Goal: Information Seeking & Learning: Find specific fact

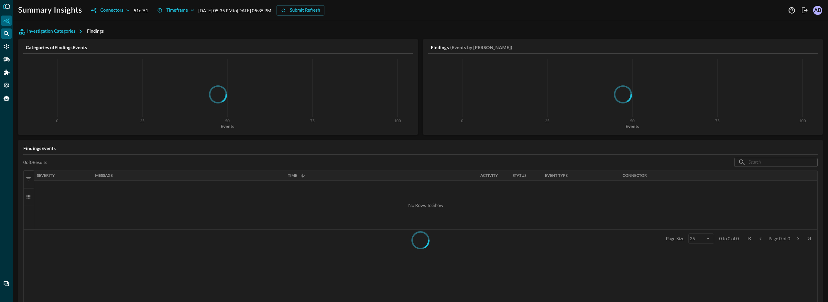
click at [12, 35] on div at bounding box center [6, 151] width 13 height 302
click at [11, 34] on div "Federated Search" at bounding box center [6, 33] width 10 height 10
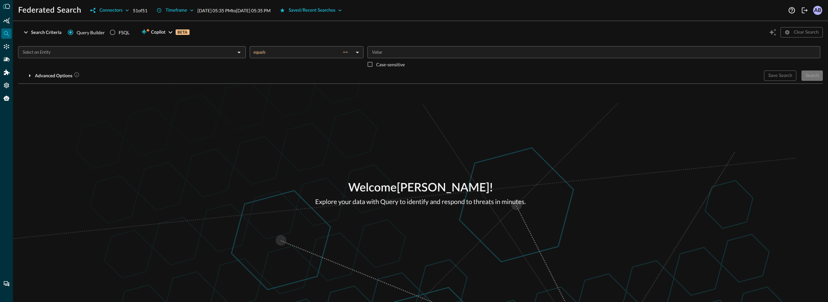
click at [76, 50] on input "text" at bounding box center [126, 52] width 213 height 8
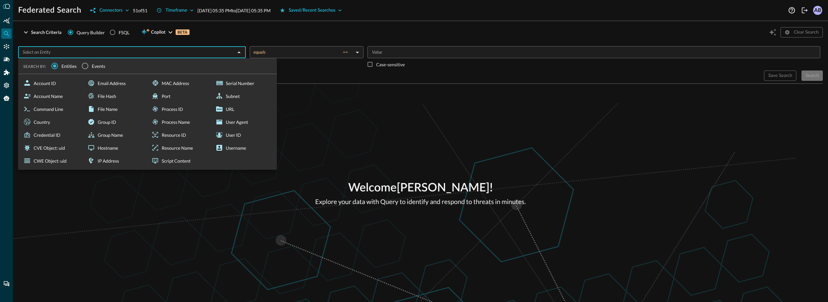
click at [134, 38] on div "Query Builder FSQL" at bounding box center [101, 32] width 67 height 12
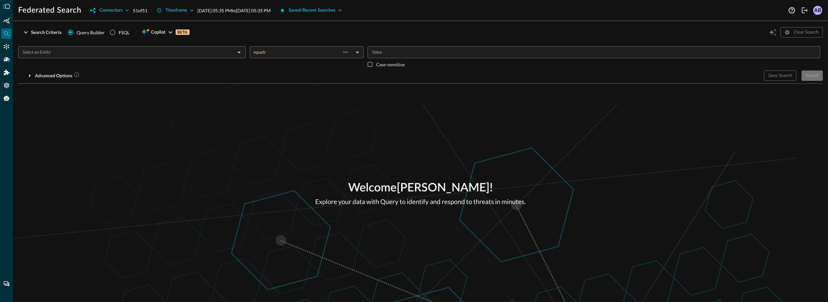
click at [123, 32] on div "FSQL" at bounding box center [124, 32] width 11 height 7
click at [119, 32] on input "FSQL" at bounding box center [112, 32] width 12 height 12
radio input "true"
radio input "false"
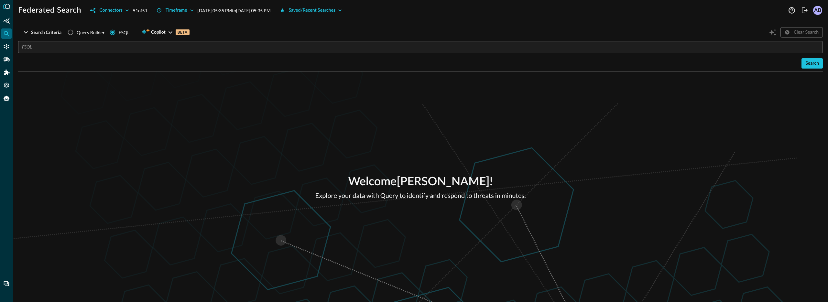
click at [96, 51] on input "text" at bounding box center [422, 47] width 801 height 12
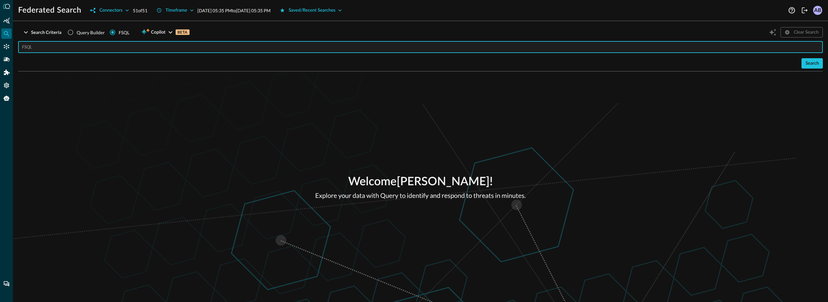
paste input "SUMMARIZE COUNT authentication with %email contains '[URL]' AFTER 48 hours"
type input "SUMMARIZE COUNT authentication with %email contains '[URL]' AFTER 48 hours"
click at [174, 100] on div "Welcome [PERSON_NAME] ! Explore your data with Query to identify and respond to…" at bounding box center [420, 186] width 815 height 231
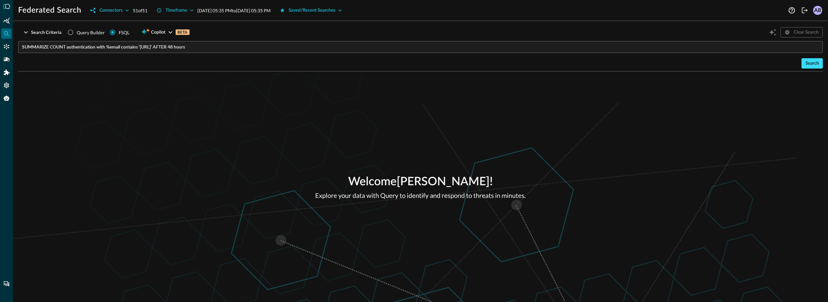
click at [803, 64] on button "Search" at bounding box center [811, 63] width 21 height 10
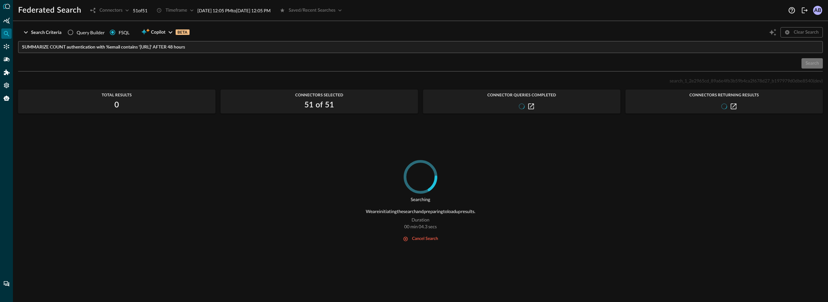
click at [522, 180] on div "Searching We are initiating the search and preparing to load up results. Durati…" at bounding box center [420, 227] width 805 height 134
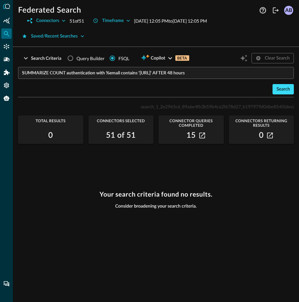
click at [277, 87] on button "Search" at bounding box center [283, 89] width 21 height 10
click at [263, 93] on div "Search" at bounding box center [156, 89] width 276 height 10
click at [280, 92] on button "Search" at bounding box center [283, 89] width 21 height 10
click at [299, 142] on div "Search Criteria Query Builder FSQL Copilot BETA Clear Search SUMMARIZE COUNT au…" at bounding box center [156, 177] width 287 height 250
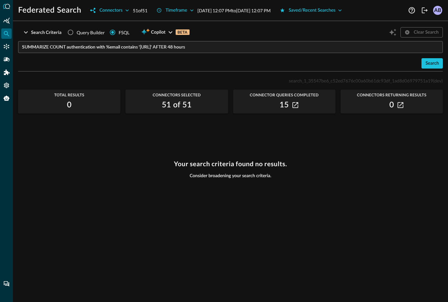
click at [448, 101] on div "Search Criteria Query Builder FSQL Copilot BETA Clear Search SUMMARIZE COUNT au…" at bounding box center [230, 164] width 435 height 276
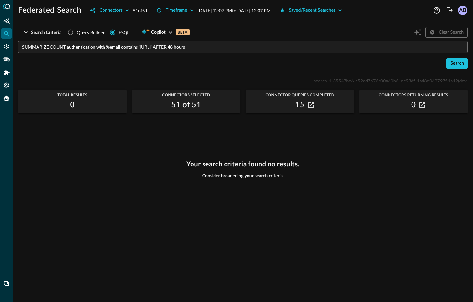
click at [131, 176] on div "Your search criteria found no results. Consider broadening your search criteria." at bounding box center [242, 227] width 449 height 134
click at [194, 164] on h3 "Your search criteria found no results." at bounding box center [242, 164] width 113 height 8
drag, startPoint x: 194, startPoint y: 164, endPoint x: 286, endPoint y: 164, distance: 91.5
click at [286, 164] on h3 "Your search criteria found no results." at bounding box center [242, 164] width 113 height 8
click at [307, 175] on div "Your search criteria found no results. Consider broadening your search criteria." at bounding box center [242, 227] width 449 height 134
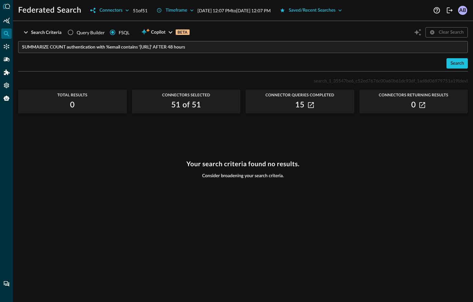
drag, startPoint x: 307, startPoint y: 157, endPoint x: 175, endPoint y: 162, distance: 131.7
click at [175, 162] on div "search_1_35547be6_c52ed7676c00a60b61dc93df_1ad8d06979751a19 (dev) Total Results…" at bounding box center [242, 186] width 449 height 218
drag, startPoint x: 182, startPoint y: 162, endPoint x: 317, endPoint y: 163, distance: 134.9
click at [317, 163] on div "Your search criteria found no results. Consider broadening your search criteria." at bounding box center [242, 227] width 449 height 134
click at [319, 168] on div "Your search criteria found no results. Consider broadening your search criteria." at bounding box center [242, 227] width 449 height 134
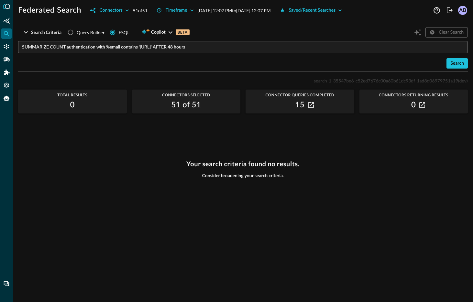
click at [318, 168] on div "Your search criteria found no results. Consider broadening your search criteria." at bounding box center [242, 227] width 449 height 134
drag, startPoint x: 302, startPoint y: 180, endPoint x: 168, endPoint y: 166, distance: 134.0
click at [168, 166] on div "Your search criteria found no results. Consider broadening your search criteria." at bounding box center [242, 227] width 449 height 134
drag, startPoint x: 185, startPoint y: 172, endPoint x: 258, endPoint y: 185, distance: 74.3
click at [258, 185] on div "Your search criteria found no results. Consider broadening your search criteria." at bounding box center [242, 227] width 449 height 134
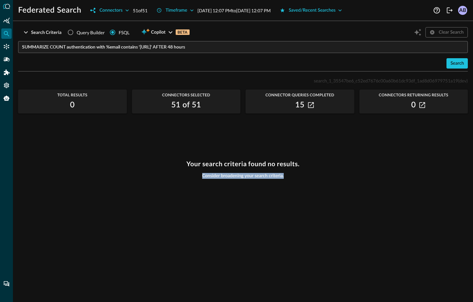
click at [259, 185] on div "Your search criteria found no results. Consider broadening your search criteria." at bounding box center [242, 227] width 449 height 134
click at [255, 177] on span "Consider broadening your search criteria." at bounding box center [243, 176] width 82 height 6
click at [247, 166] on h3 "Your search criteria found no results." at bounding box center [242, 164] width 113 height 8
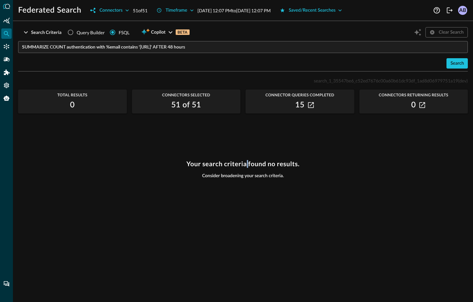
click at [247, 166] on h3 "Your search criteria found no results." at bounding box center [242, 164] width 113 height 8
click at [239, 177] on span "Consider broadening your search criteria." at bounding box center [243, 176] width 82 height 6
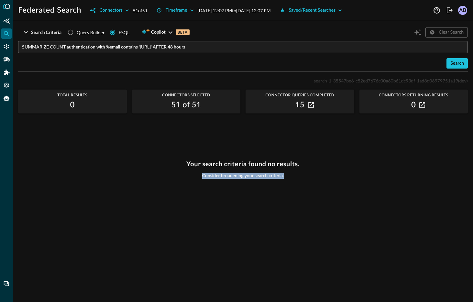
click at [233, 179] on span "Consider broadening your search criteria." at bounding box center [243, 176] width 82 height 6
click at [209, 179] on div "Your search criteria found no results. Consider broadening your search criteria." at bounding box center [242, 227] width 449 height 134
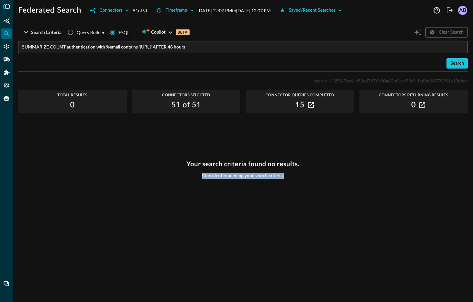
click at [209, 179] on div "Your search criteria found no results. Consider broadening your search criteria." at bounding box center [242, 227] width 449 height 134
click at [204, 167] on h3 "Your search criteria found no results." at bounding box center [242, 164] width 113 height 8
click at [198, 166] on h3 "Your search criteria found no results." at bounding box center [242, 164] width 113 height 8
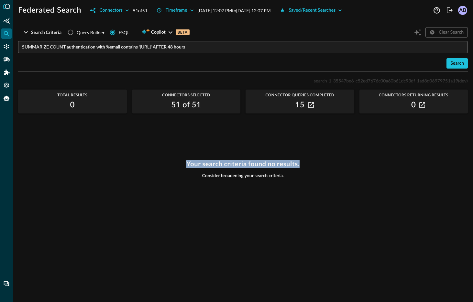
drag, startPoint x: 304, startPoint y: 164, endPoint x: 168, endPoint y: 165, distance: 136.1
click at [168, 165] on div "Your search criteria found no results. Consider broadening your search criteria." at bounding box center [242, 227] width 449 height 134
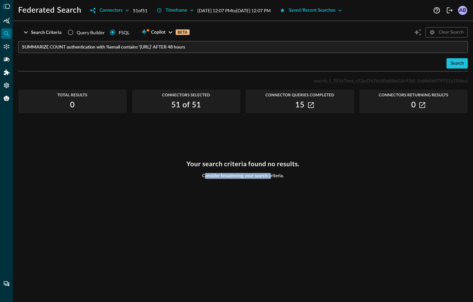
drag, startPoint x: 205, startPoint y: 176, endPoint x: 277, endPoint y: 177, distance: 71.8
click at [270, 176] on span "Consider broadening your search criteria." at bounding box center [243, 176] width 82 height 6
drag, startPoint x: 285, startPoint y: 177, endPoint x: 183, endPoint y: 162, distance: 103.2
click at [183, 162] on div "Your search criteria found no results. Consider broadening your search criteria." at bounding box center [242, 227] width 449 height 134
